Goal: Information Seeking & Learning: Learn about a topic

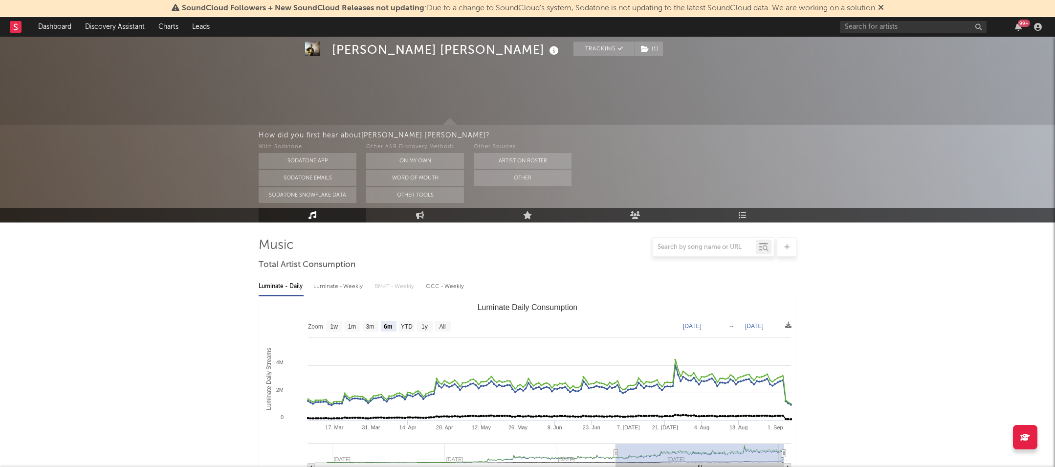
select select "6m"
select select "All"
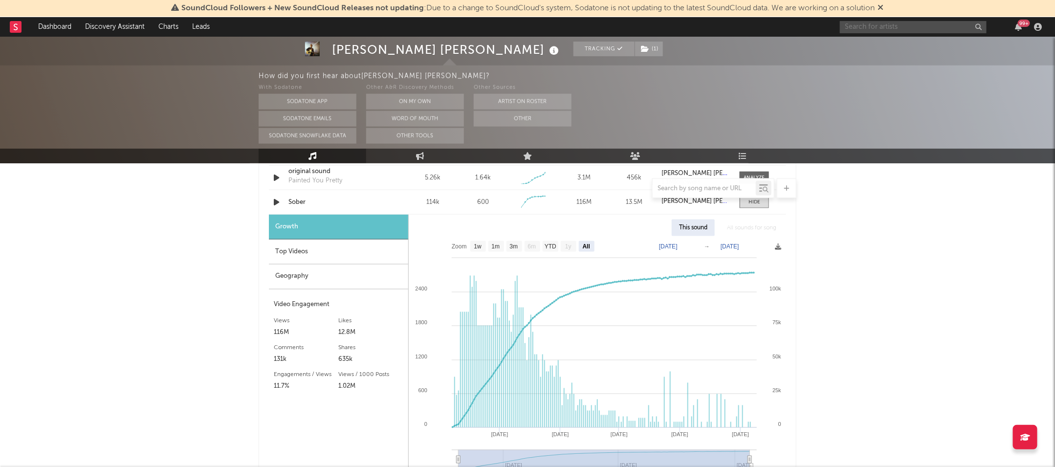
click at [907, 24] on input "text" at bounding box center [913, 27] width 147 height 12
type input "[PERSON_NAME]"
click at [918, 53] on icon at bounding box center [918, 55] width 5 height 6
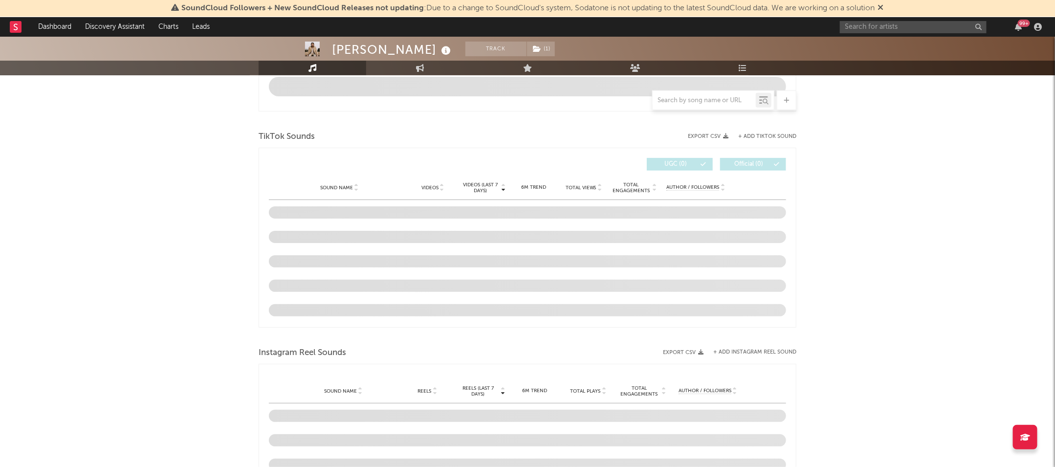
select select "6m"
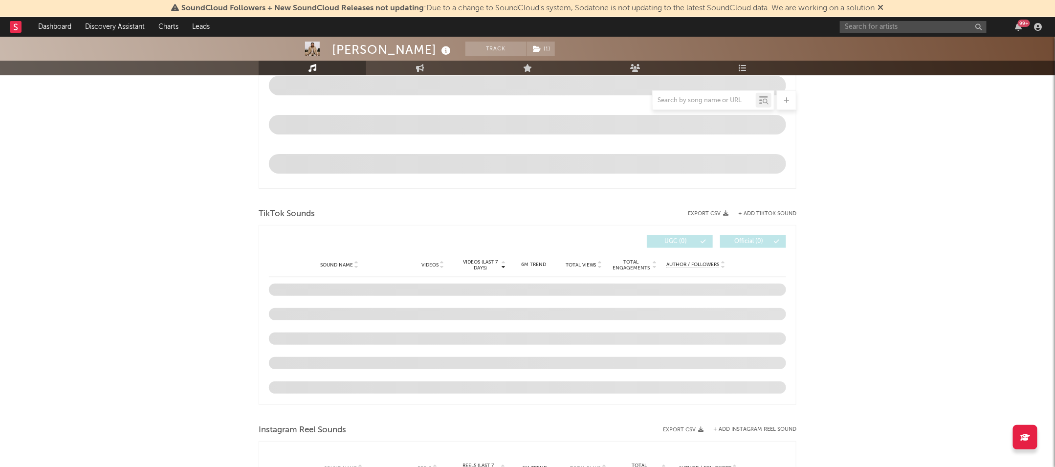
scroll to position [594, 0]
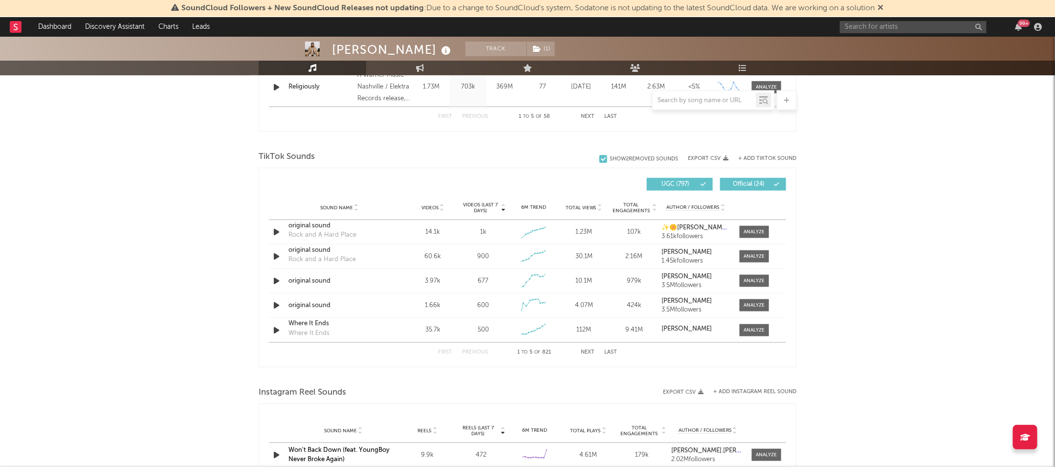
click at [585, 350] on button "Next" at bounding box center [588, 351] width 14 height 5
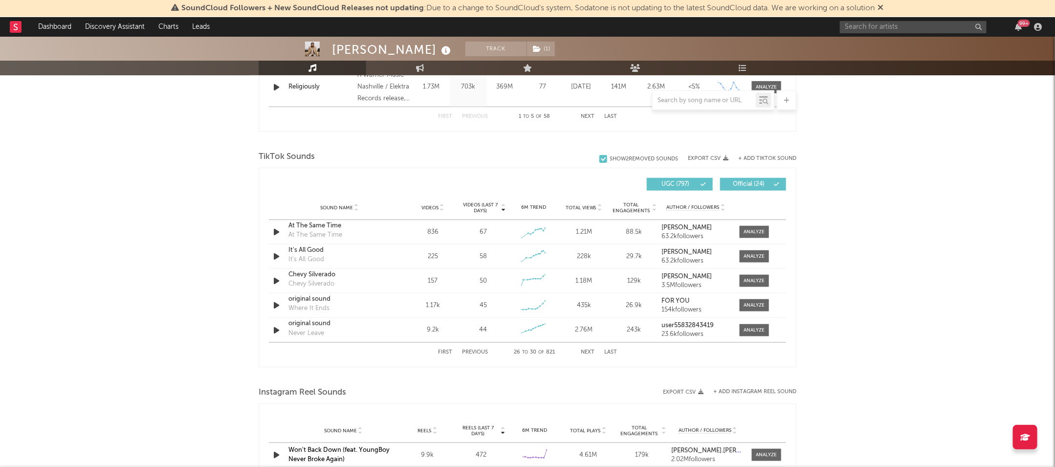
click at [585, 350] on button "Next" at bounding box center [588, 351] width 14 height 5
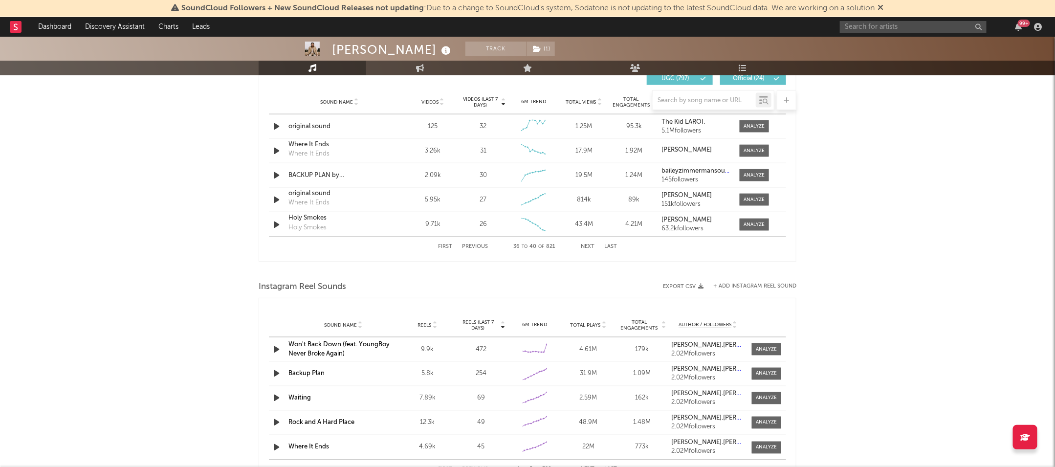
scroll to position [712, 0]
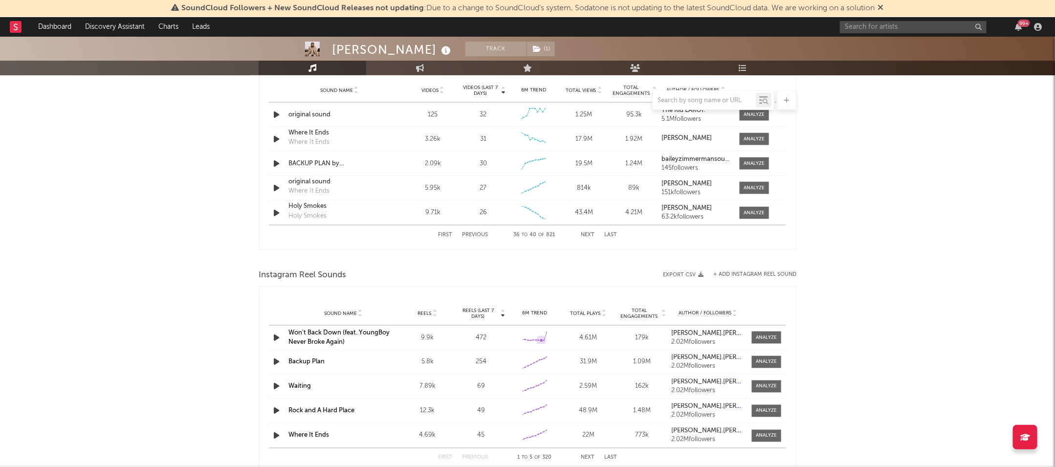
click at [540, 333] on rect at bounding box center [534, 337] width 24 height 13
click at [773, 338] on div at bounding box center [766, 337] width 21 height 7
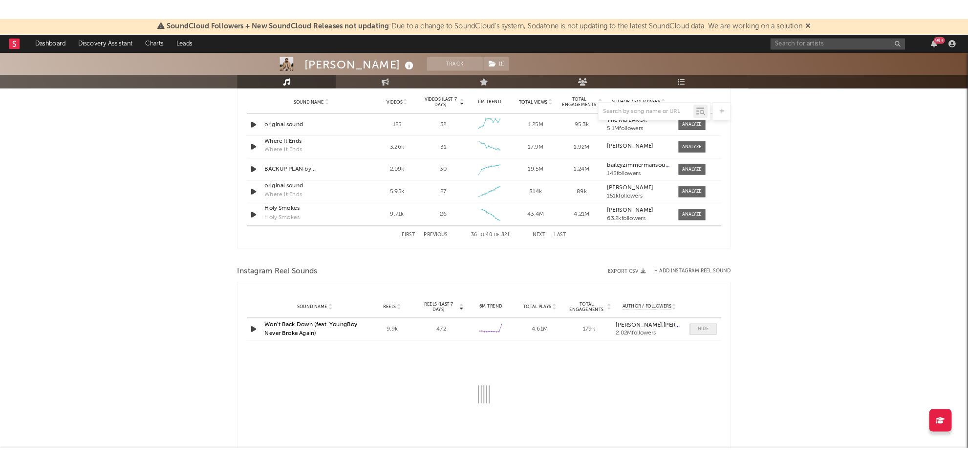
scroll to position [844, 0]
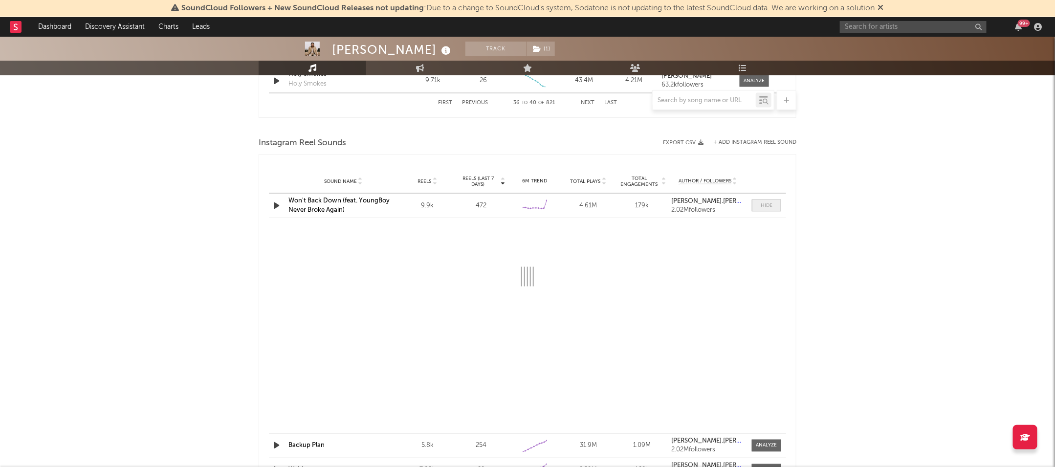
select select "6m"
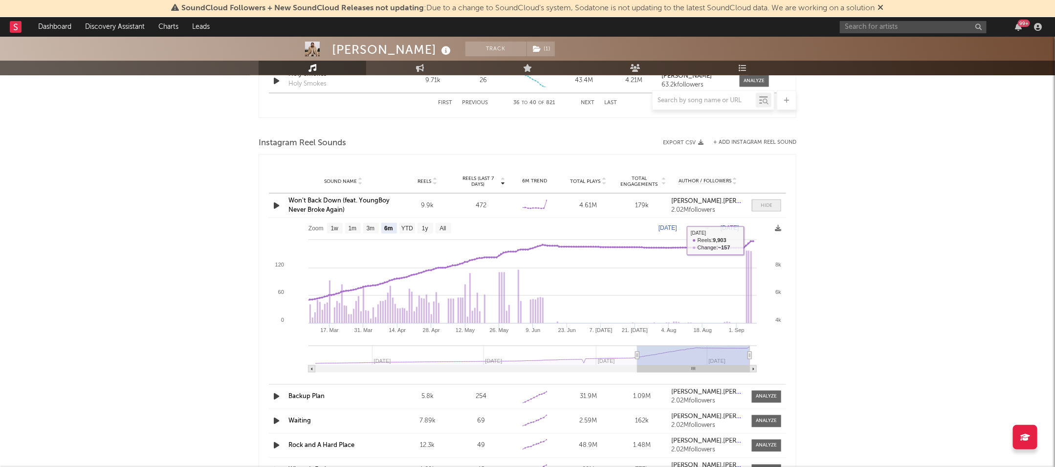
click at [758, 203] on span at bounding box center [766, 205] width 29 height 12
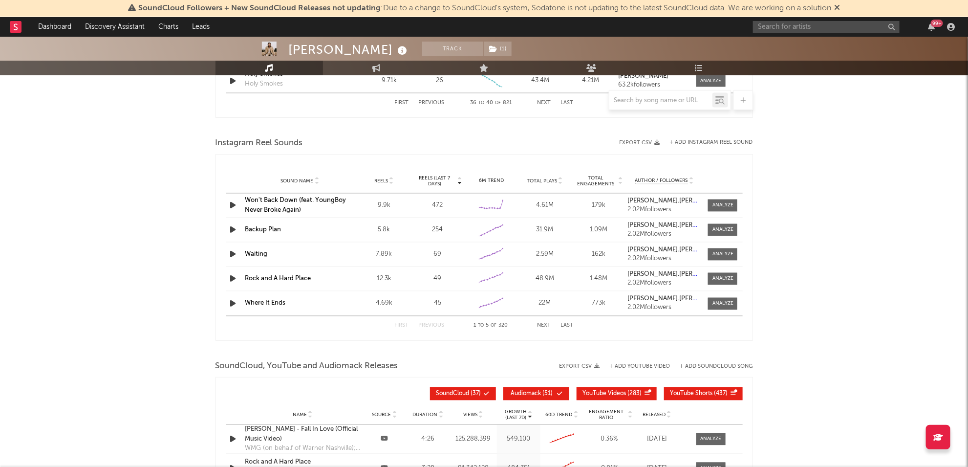
click at [48, 16] on div "SoundCloud Followers + New SoundCloud Releases not updating : Due to a change t…" at bounding box center [484, 8] width 968 height 17
click at [48, 23] on link "Dashboard" at bounding box center [54, 27] width 47 height 20
